Goal: Book appointment/travel/reservation

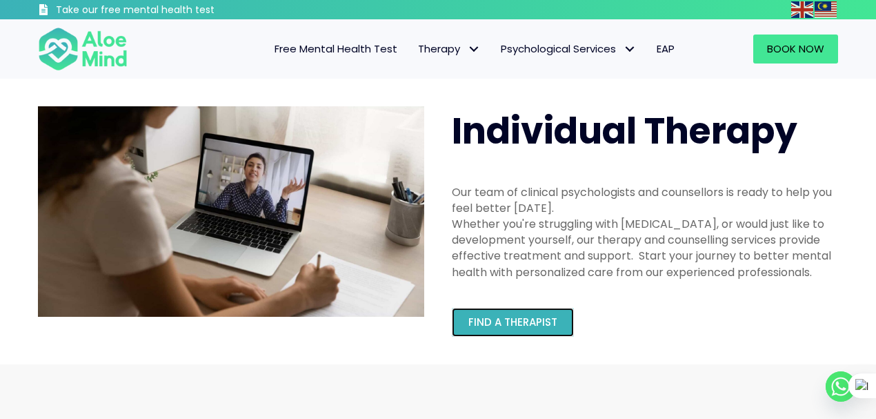
click at [511, 310] on link "Find a therapist" at bounding box center [513, 322] width 122 height 29
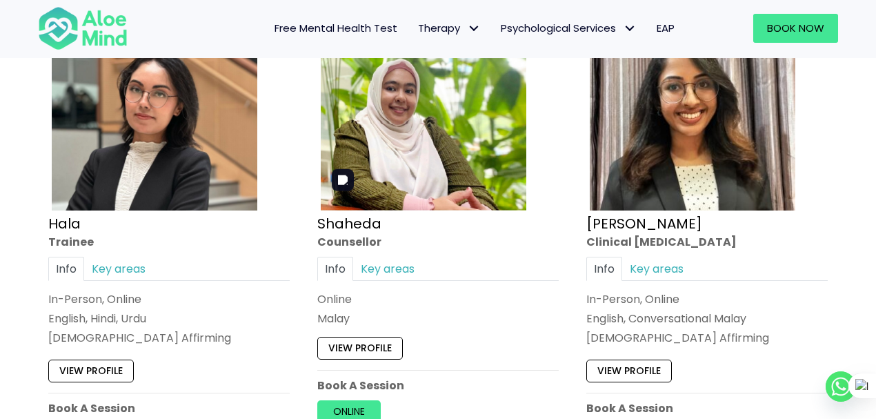
scroll to position [1334, 0]
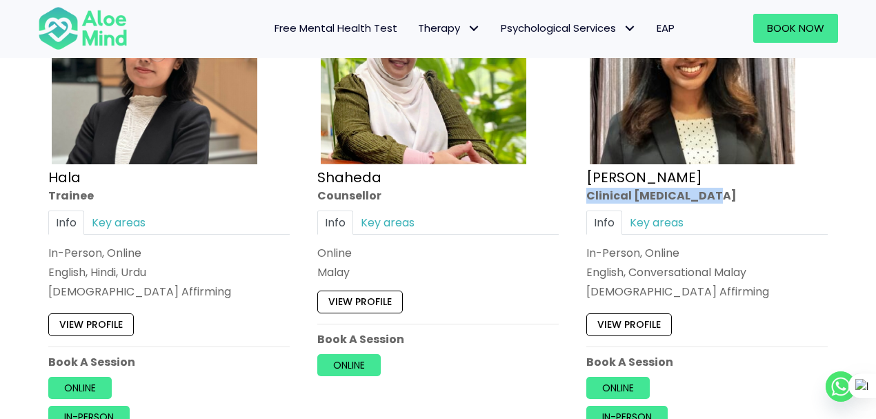
drag, startPoint x: 706, startPoint y: 192, endPoint x: 572, endPoint y: 188, distance: 134.6
click at [573, 188] on div "Open to new clients Anita Clinical psychologist Info Key areas In-Person, Onlin…" at bounding box center [707, 196] width 269 height 502
copy div "Clinical psychologist"
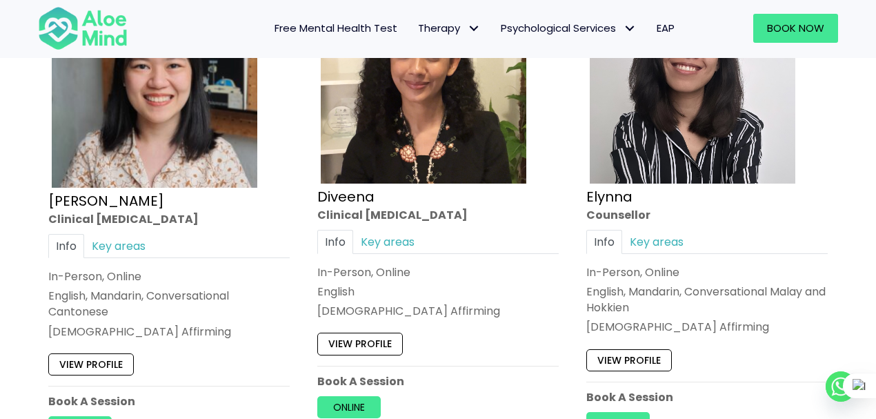
scroll to position [1839, 0]
